Goal: Information Seeking & Learning: Learn about a topic

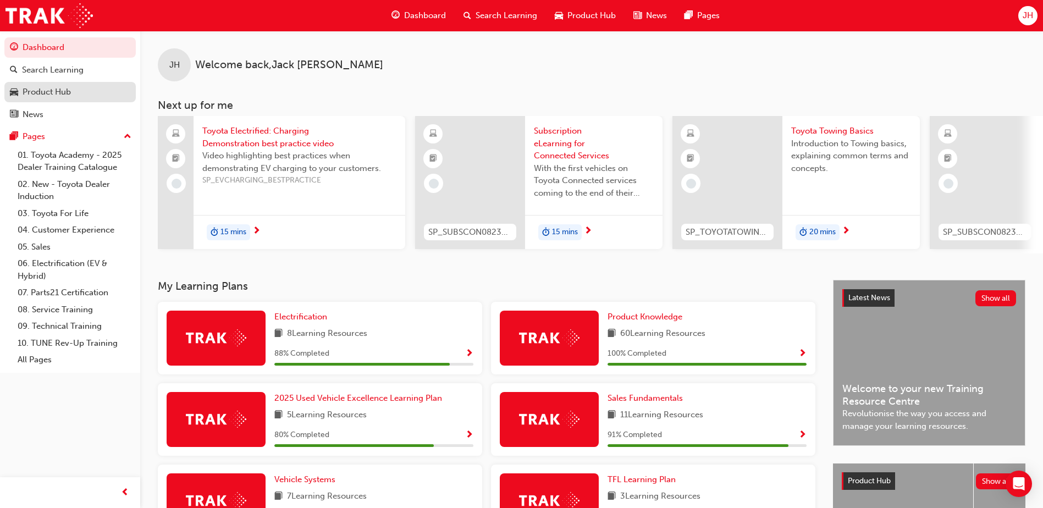
click at [63, 92] on div "Product Hub" at bounding box center [47, 92] width 48 height 13
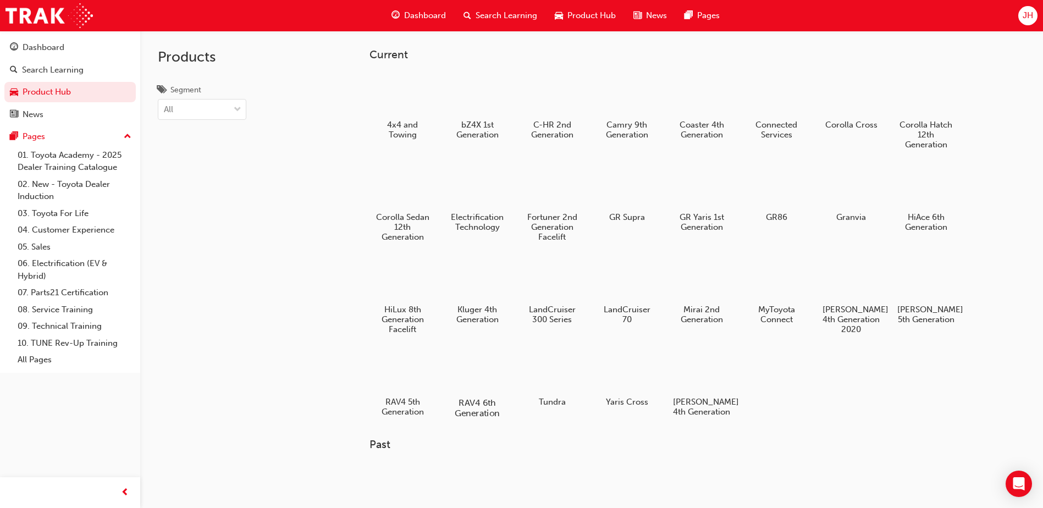
click at [480, 370] on div at bounding box center [477, 371] width 61 height 44
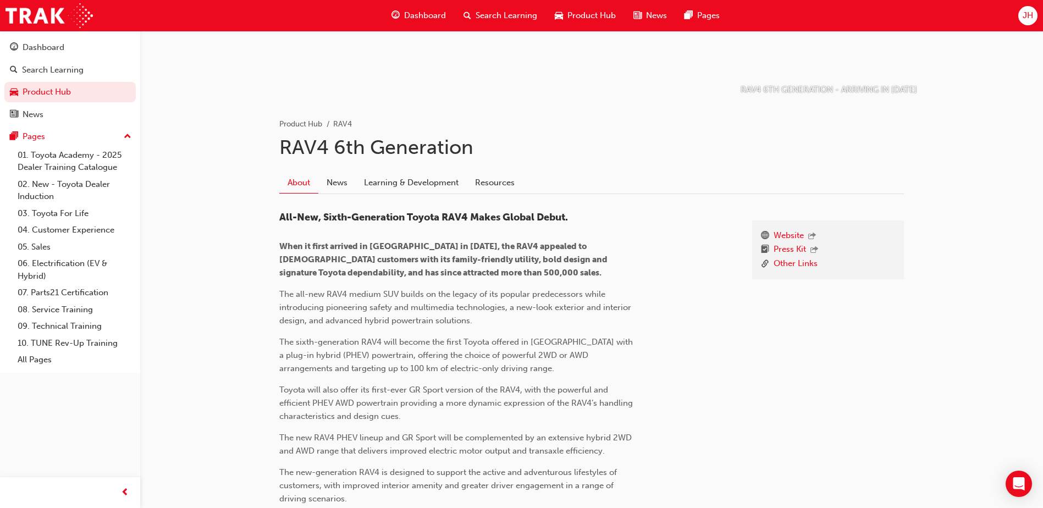
scroll to position [165, 0]
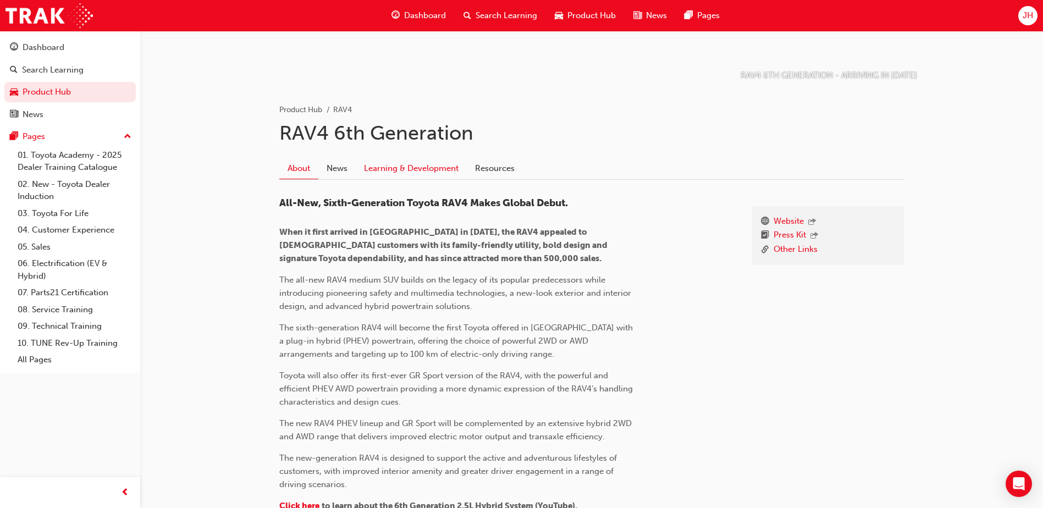
click at [405, 174] on link "Learning & Development" at bounding box center [411, 168] width 111 height 21
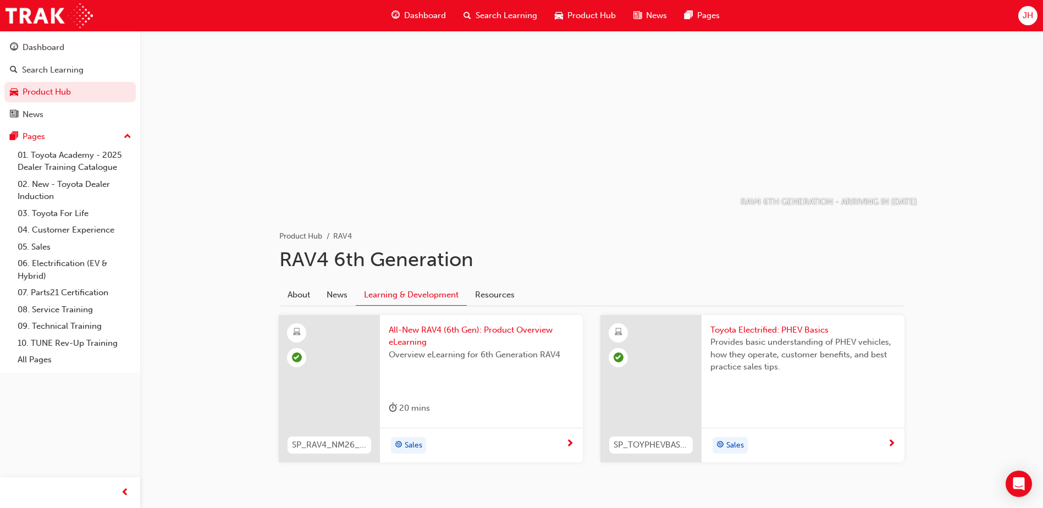
scroll to position [73, 0]
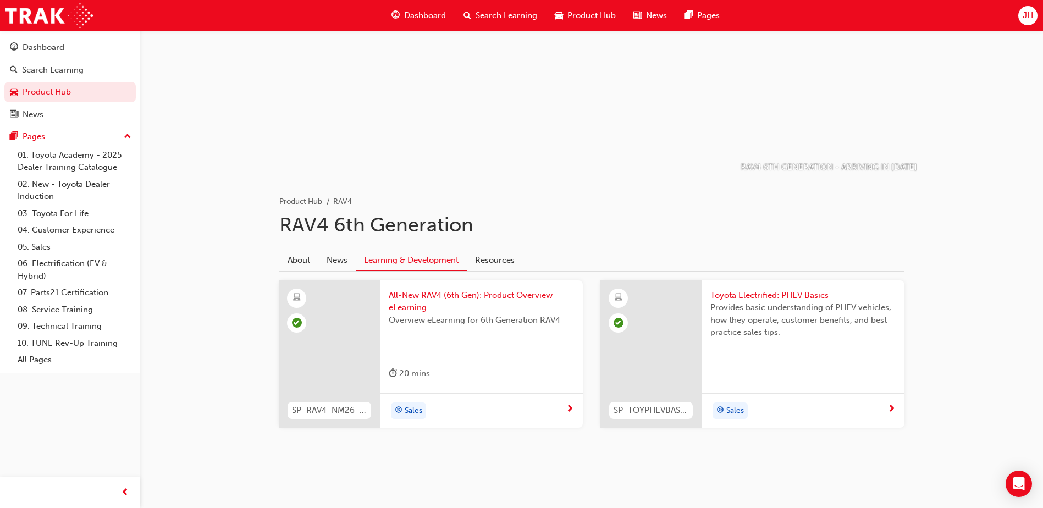
click at [427, 291] on span "All-New RAV4 (6th Gen): Product Overview eLearning" at bounding box center [481, 301] width 185 height 25
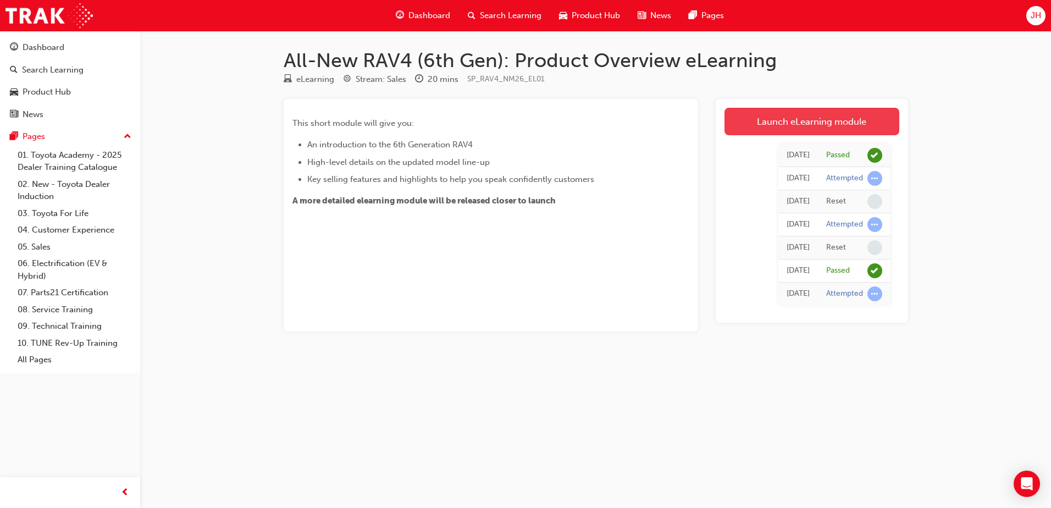
click at [782, 120] on link "Launch eLearning module" at bounding box center [811, 121] width 175 height 27
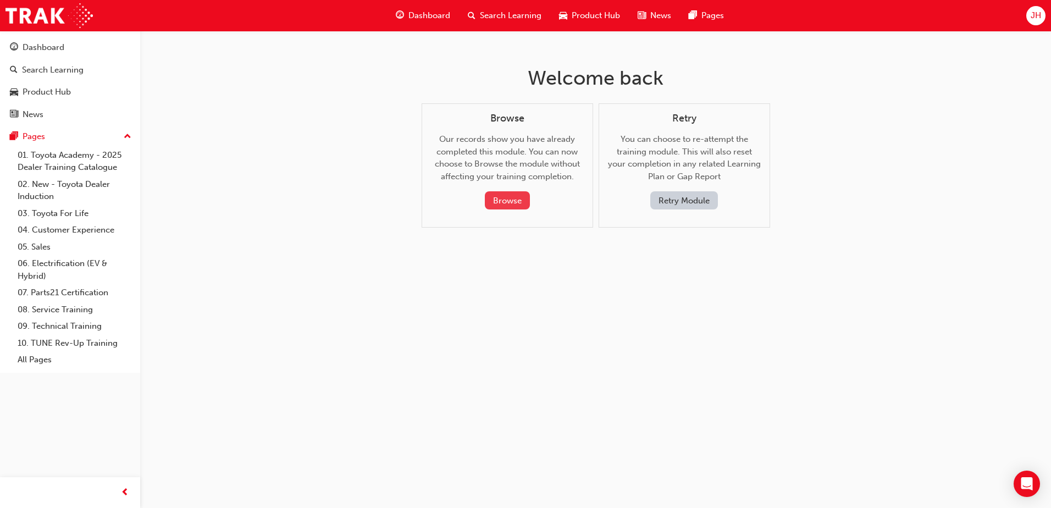
click at [509, 197] on button "Browse" at bounding box center [507, 200] width 45 height 18
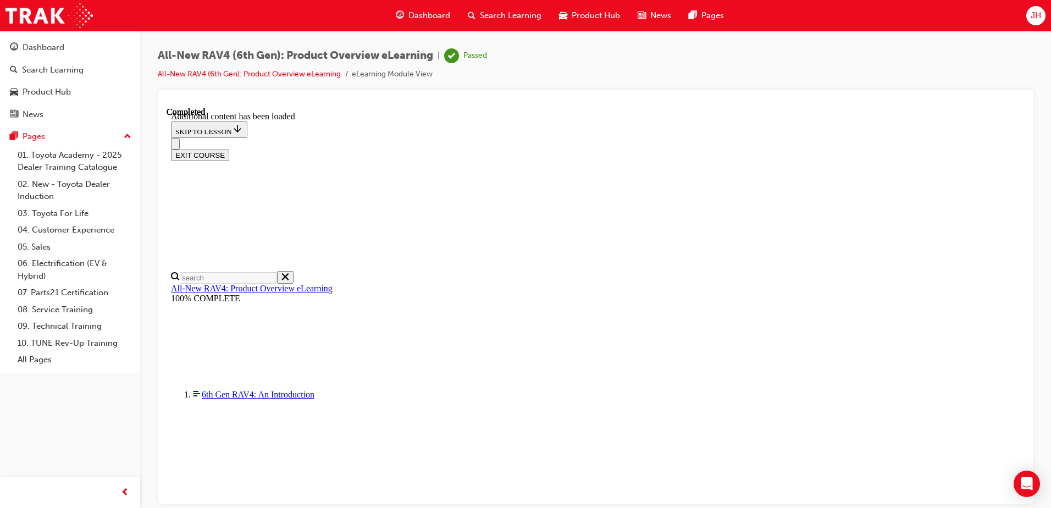
scroll to position [1083, 0]
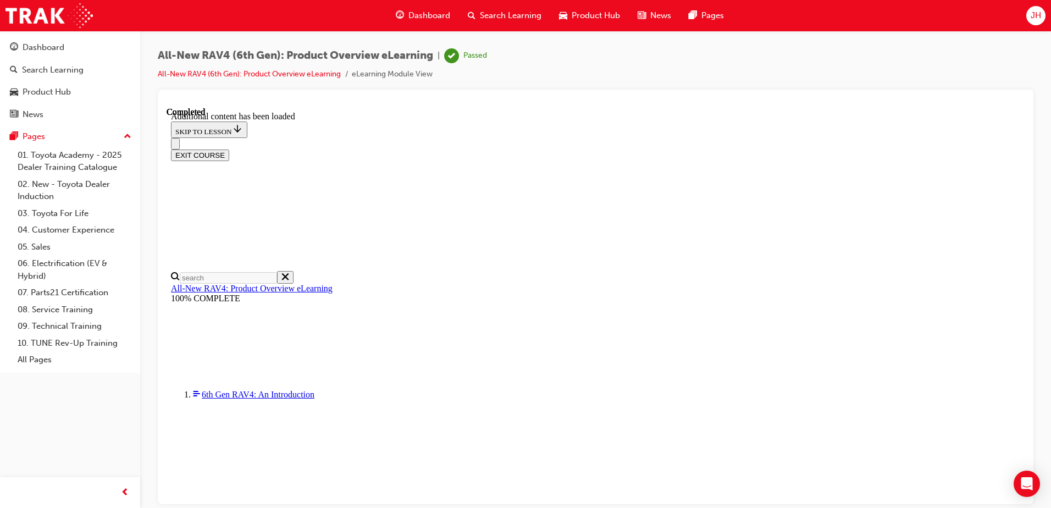
scroll to position [423, 0]
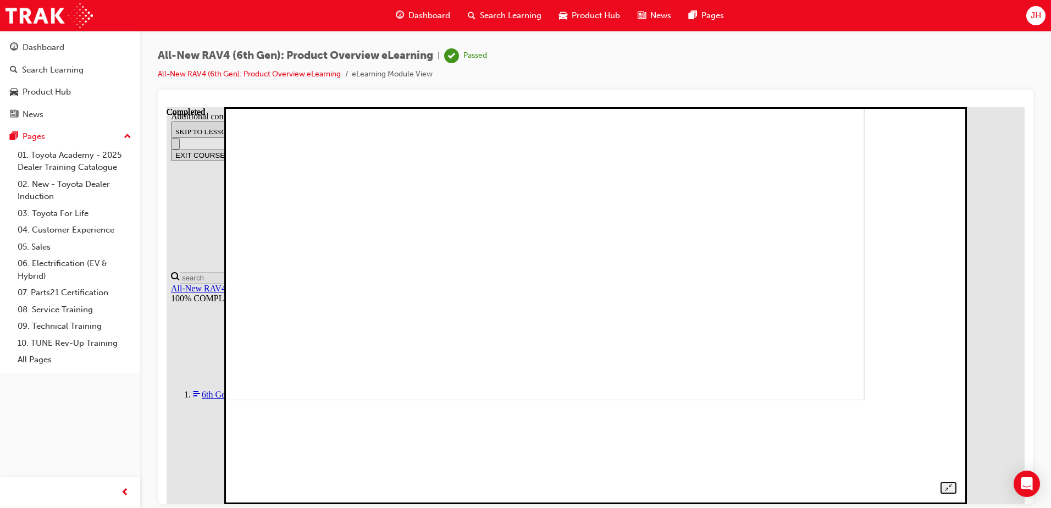
click at [660, 368] on img at bounding box center [512, 201] width 706 height 397
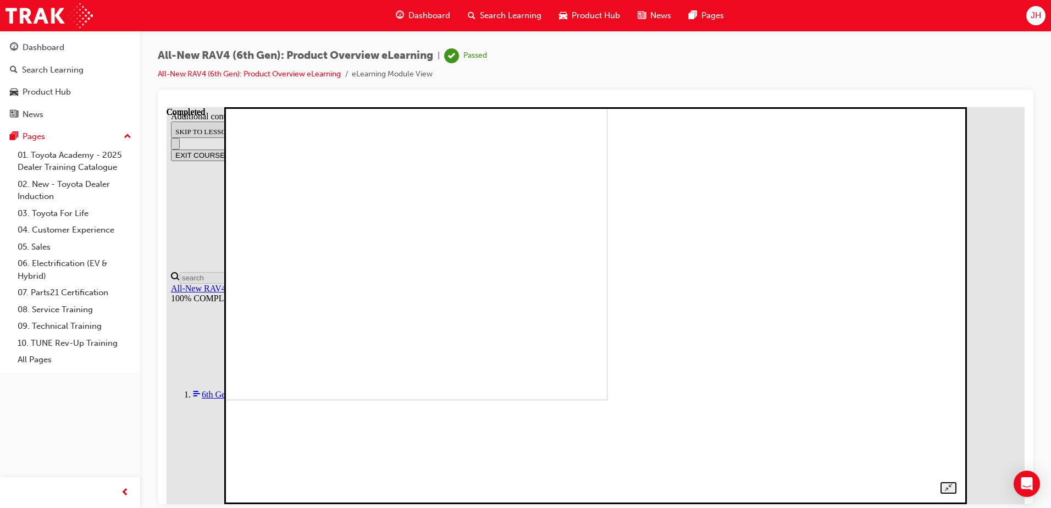
click at [607, 292] on img at bounding box center [255, 201] width 706 height 397
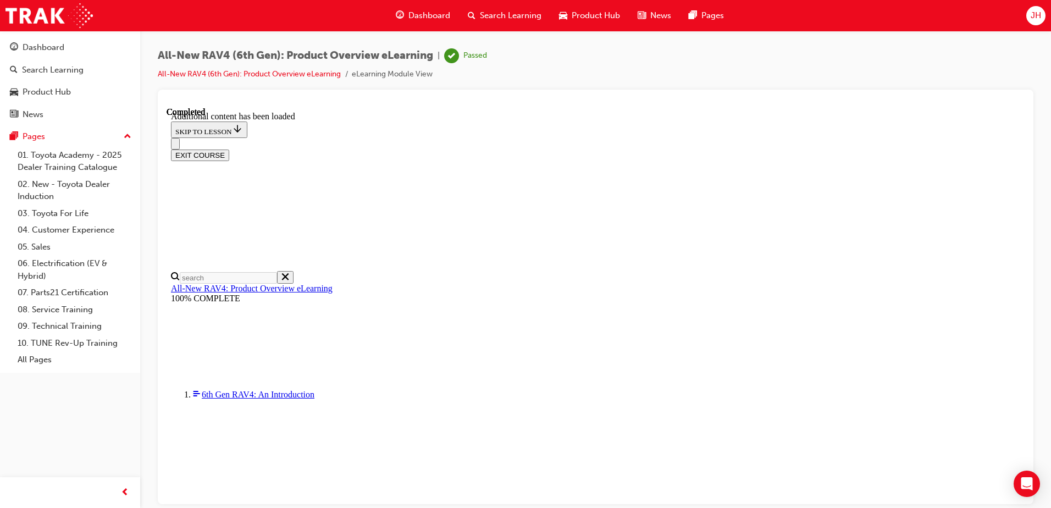
scroll to position [0, 0]
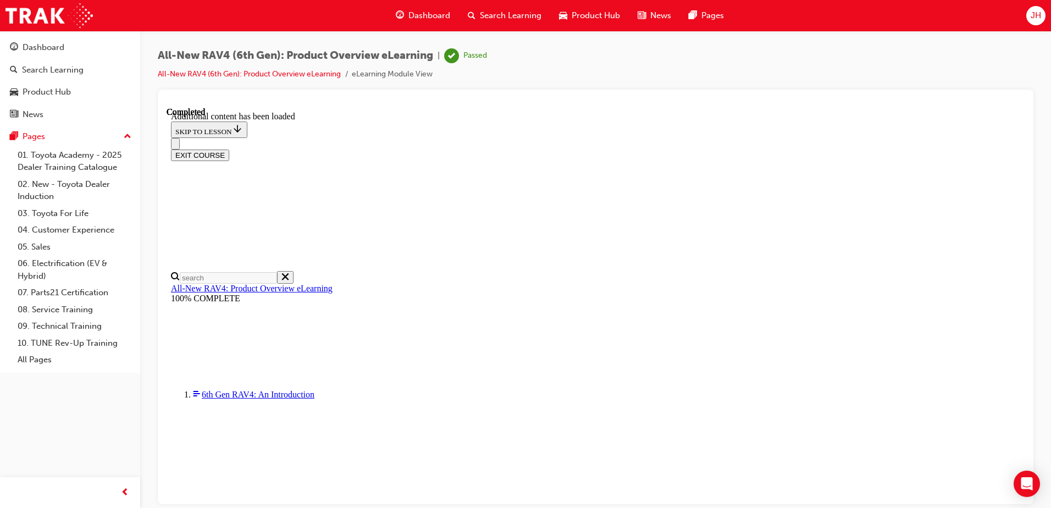
scroll to position [1594, 0]
drag, startPoint x: 496, startPoint y: 281, endPoint x: 588, endPoint y: 281, distance: 91.8
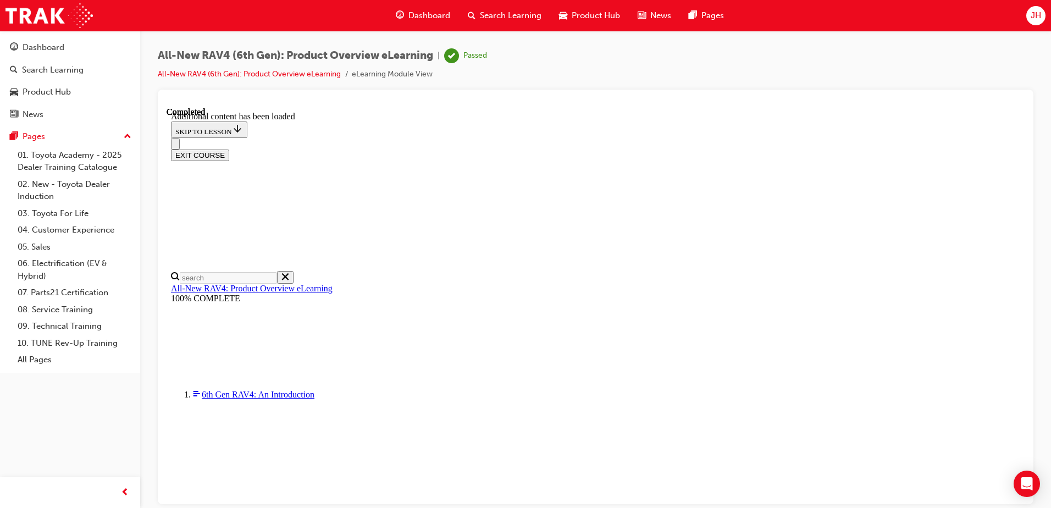
drag, startPoint x: 500, startPoint y: 213, endPoint x: 647, endPoint y: 208, distance: 147.9
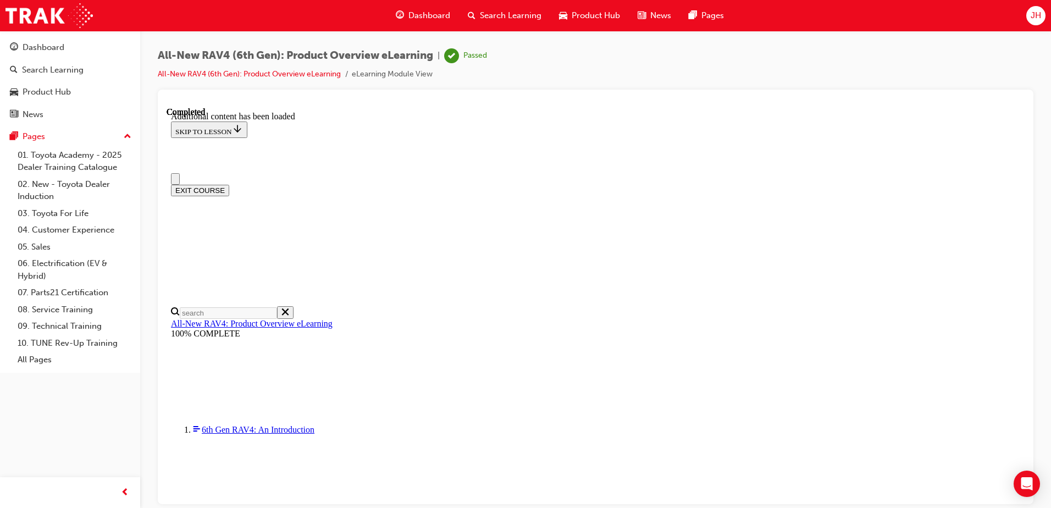
scroll to position [0, 0]
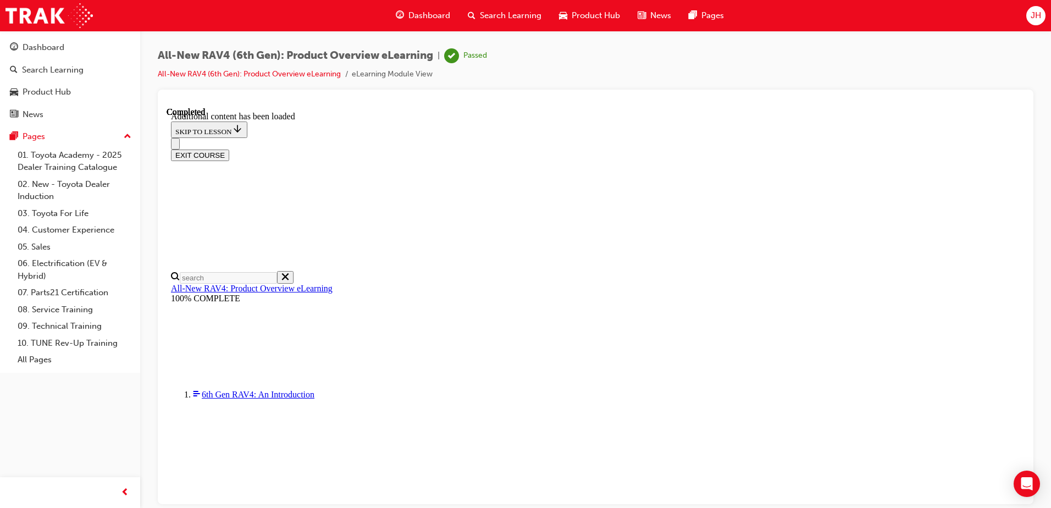
scroll to position [1587, 0]
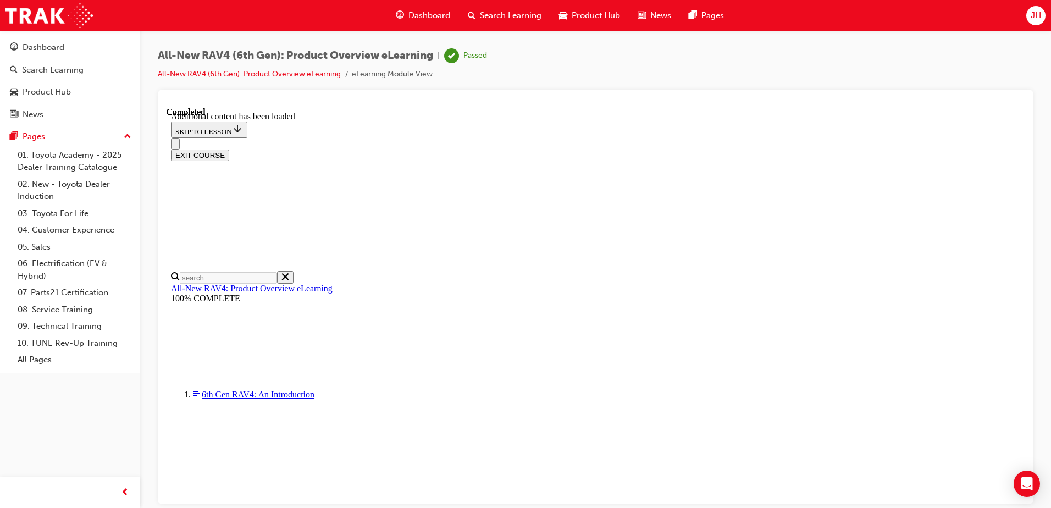
scroll to position [0, 159]
drag, startPoint x: 854, startPoint y: 255, endPoint x: 820, endPoint y: 254, distance: 34.1
drag, startPoint x: 572, startPoint y: 335, endPoint x: 495, endPoint y: 337, distance: 76.4
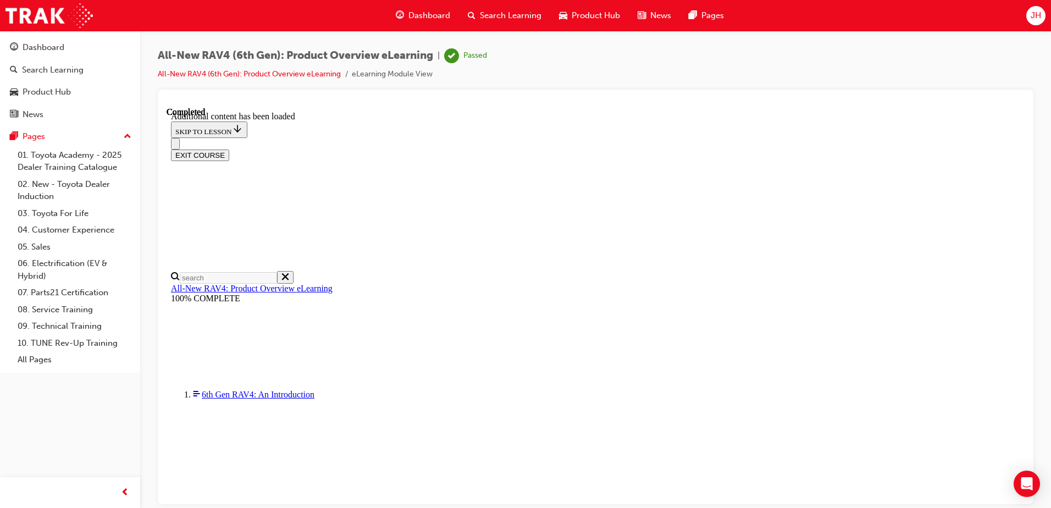
scroll to position [1132, 0]
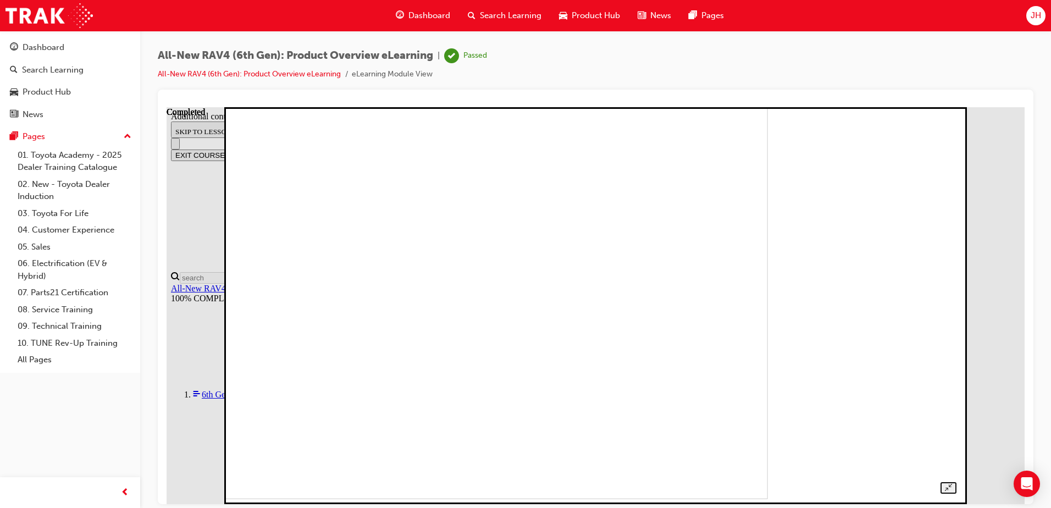
click at [730, 412] on img at bounding box center [415, 300] width 706 height 397
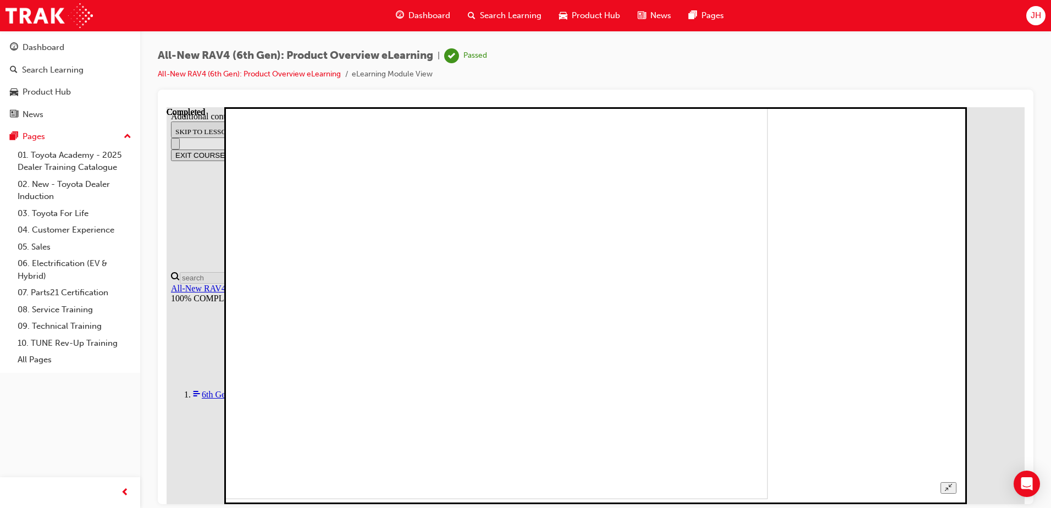
click at [576, 383] on img at bounding box center [415, 300] width 706 height 397
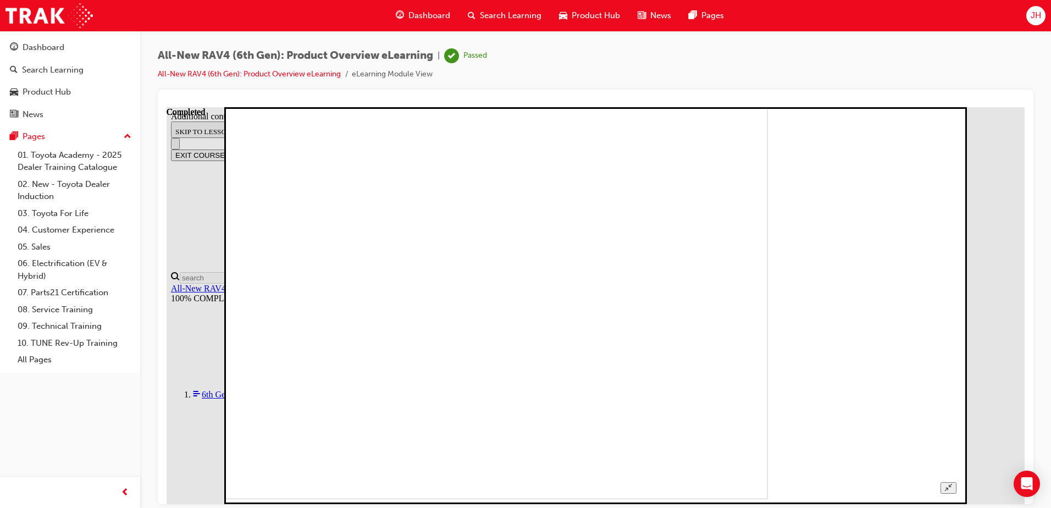
click at [696, 307] on img at bounding box center [415, 300] width 706 height 397
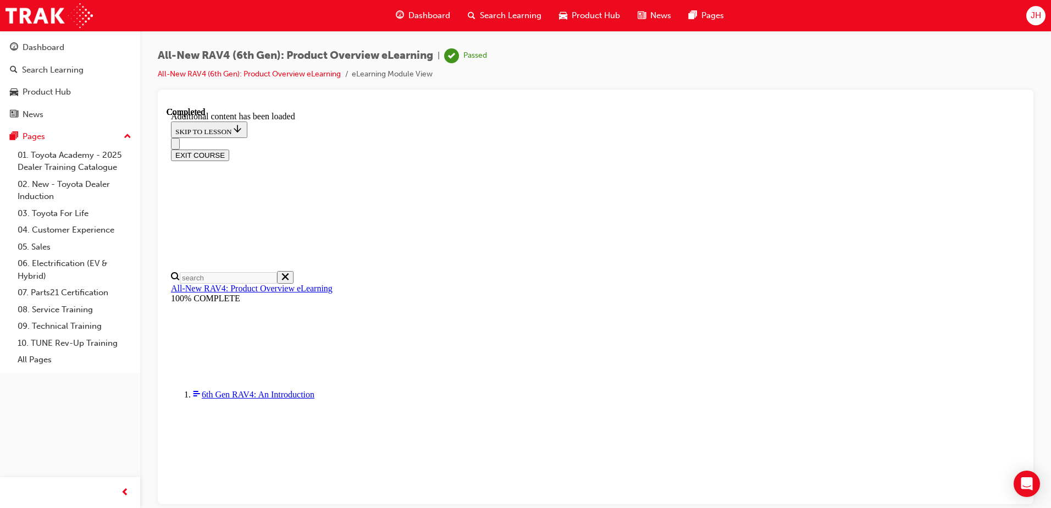
drag, startPoint x: 620, startPoint y: 333, endPoint x: 497, endPoint y: 336, distance: 123.1
